Goal: Information Seeking & Learning: Check status

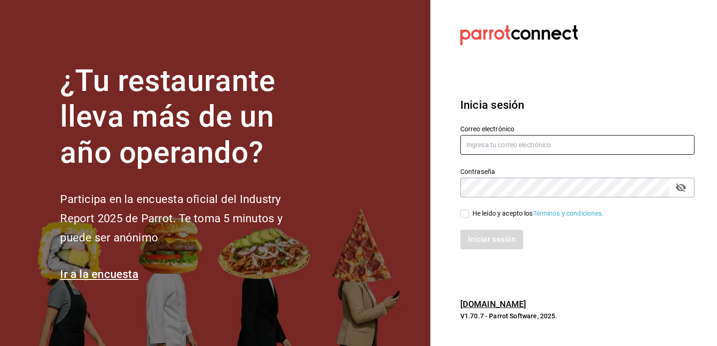
type input "frida.mon96@gmail.com"
click at [467, 219] on div "Iniciar sesión" at bounding box center [571, 234] width 245 height 31
click at [466, 218] on label "He leído y acepto los Términos y condiciones." at bounding box center [531, 214] width 143 height 10
click at [466, 218] on input "He leído y acepto los Términos y condiciones." at bounding box center [464, 214] width 8 height 8
checkbox input "true"
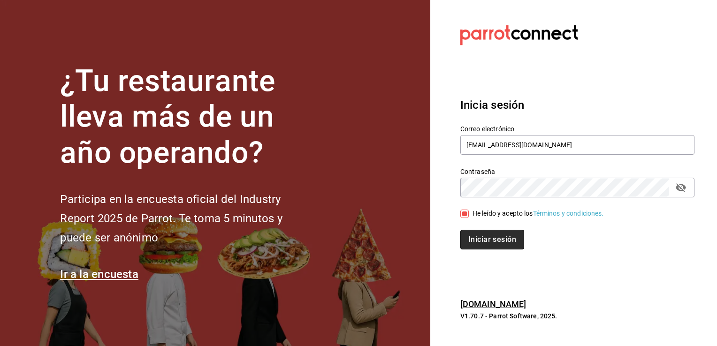
click at [486, 240] on button "Iniciar sesión" at bounding box center [492, 240] width 64 height 20
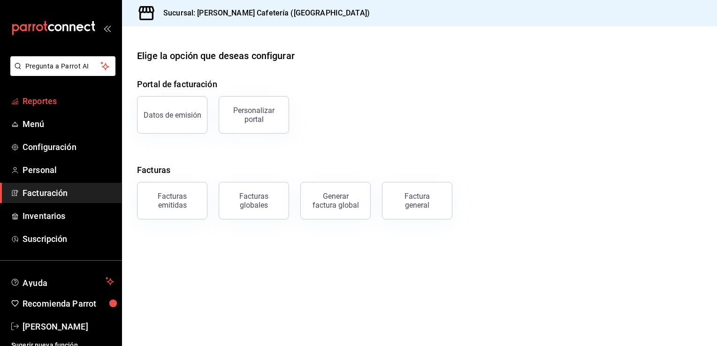
click at [80, 104] on span "Reportes" at bounding box center [68, 101] width 91 height 13
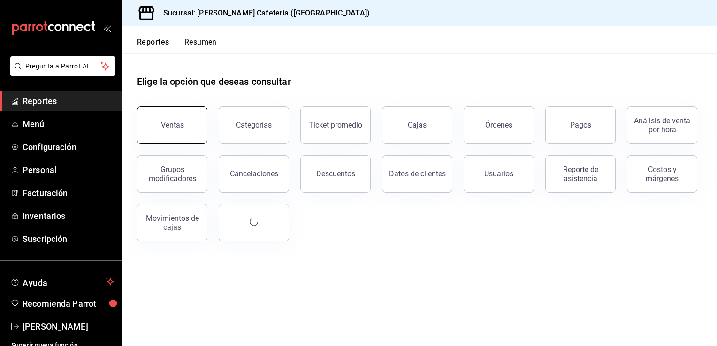
click at [162, 127] on div "Ventas" at bounding box center [172, 125] width 23 height 9
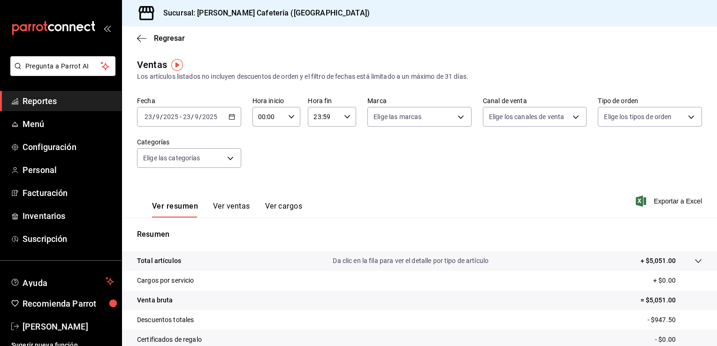
click at [228, 117] on icon "button" at bounding box center [231, 116] width 7 height 7
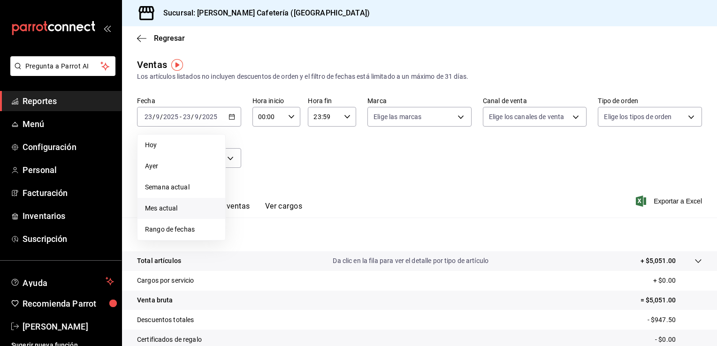
click at [187, 199] on li "Mes actual" at bounding box center [181, 208] width 88 height 21
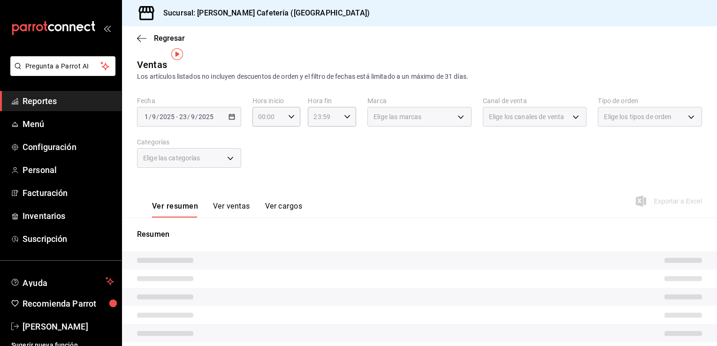
scroll to position [103, 0]
